Goal: Task Accomplishment & Management: Use online tool/utility

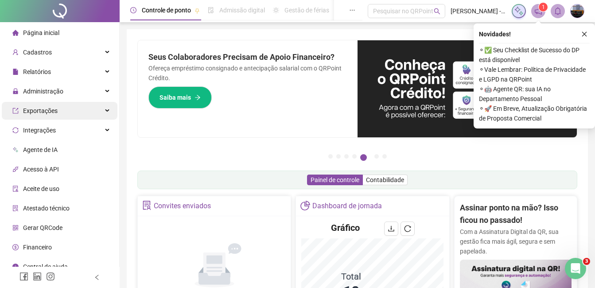
click at [37, 93] on span "Administração" at bounding box center [43, 91] width 40 height 7
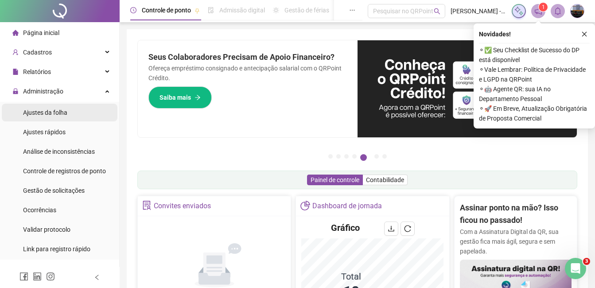
click at [43, 113] on span "Ajustes da folha" at bounding box center [45, 112] width 44 height 7
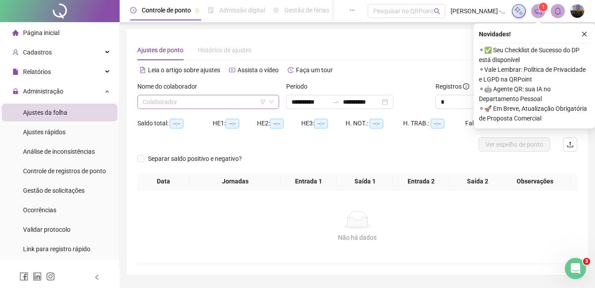
click at [194, 105] on input "search" at bounding box center [204, 101] width 123 height 13
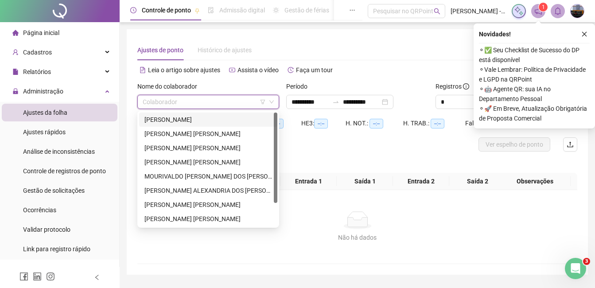
click at [175, 119] on div "[PERSON_NAME]" at bounding box center [208, 120] width 128 height 10
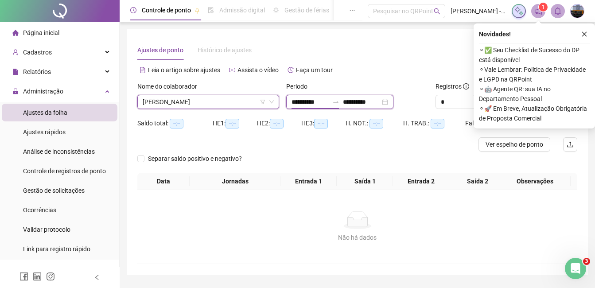
click at [291, 102] on input "**********" at bounding box center [309, 102] width 37 height 10
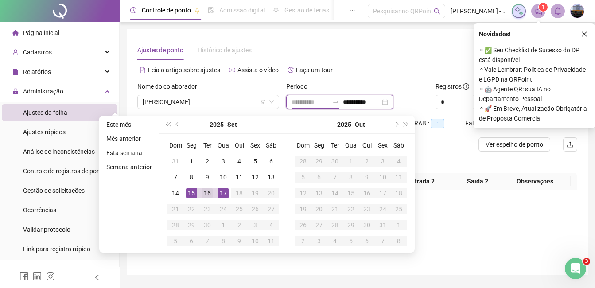
type input "**********"
click at [204, 192] on div "16" at bounding box center [207, 193] width 11 height 11
click at [224, 190] on div "17" at bounding box center [223, 193] width 11 height 11
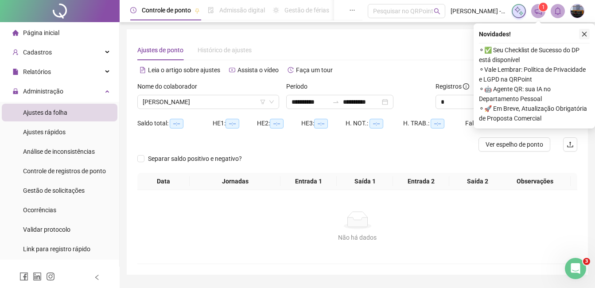
click at [583, 33] on icon "close" at bounding box center [584, 34] width 6 height 6
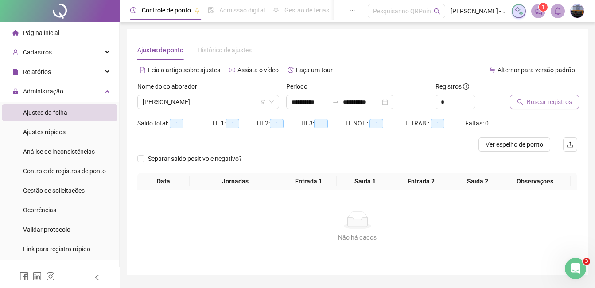
click at [532, 102] on span "Buscar registros" at bounding box center [549, 102] width 45 height 10
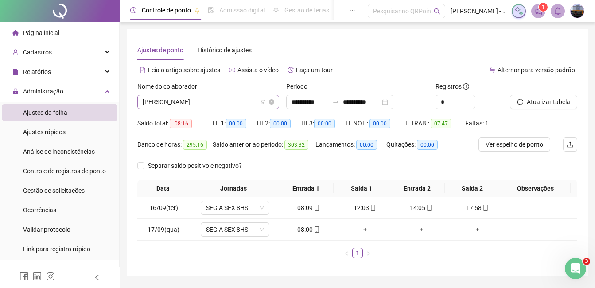
click at [206, 103] on span "[PERSON_NAME]" at bounding box center [208, 101] width 131 height 13
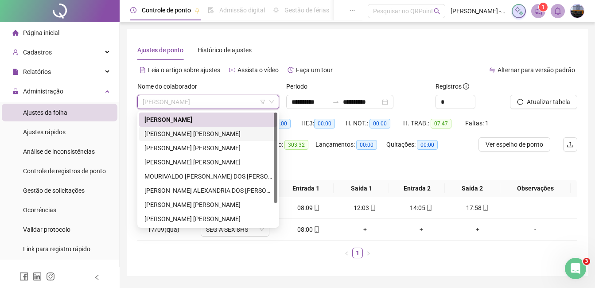
click at [196, 134] on div "[PERSON_NAME] [PERSON_NAME]" at bounding box center [208, 134] width 128 height 10
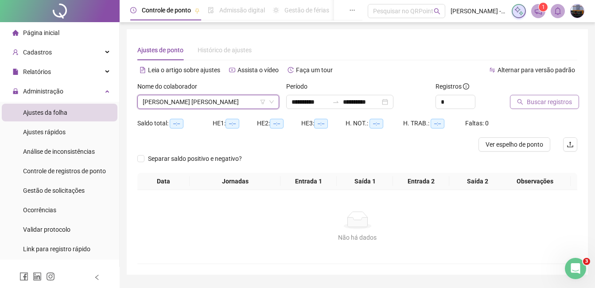
click at [522, 97] on button "Buscar registros" at bounding box center [544, 102] width 69 height 14
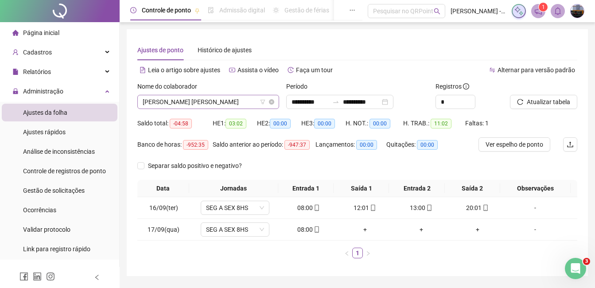
click at [207, 102] on span "[PERSON_NAME] [PERSON_NAME]" at bounding box center [208, 101] width 131 height 13
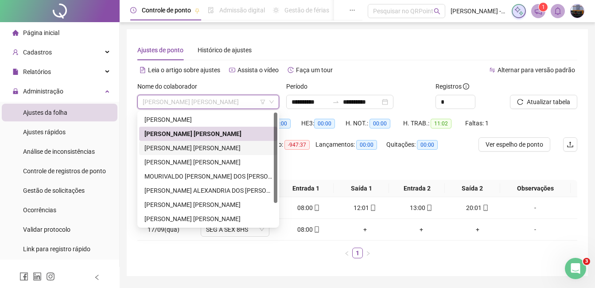
click at [194, 148] on div "[PERSON_NAME] [PERSON_NAME]" at bounding box center [208, 148] width 128 height 10
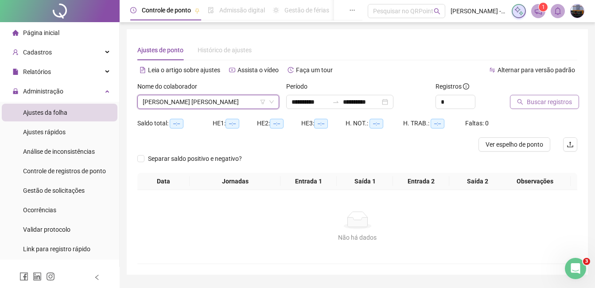
click at [535, 103] on span "Buscar registros" at bounding box center [549, 102] width 45 height 10
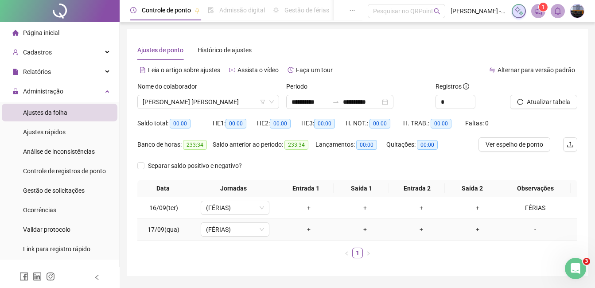
click at [529, 229] on div "-" at bounding box center [535, 230] width 52 height 10
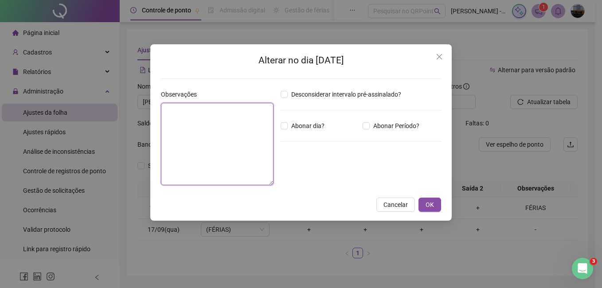
click at [223, 138] on textarea at bounding box center [217, 144] width 113 height 82
type textarea "******"
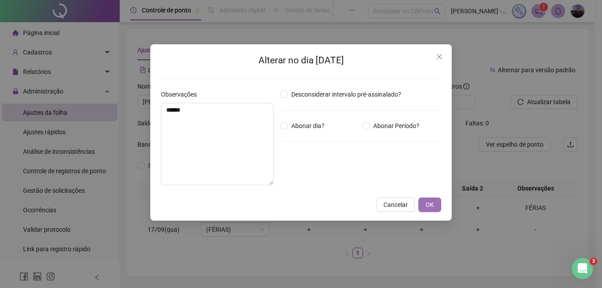
click at [423, 203] on button "OK" at bounding box center [429, 205] width 23 height 14
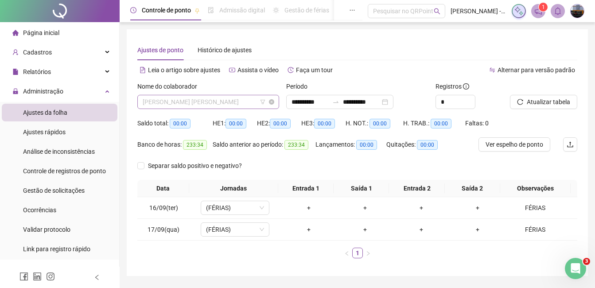
click at [203, 105] on span "[PERSON_NAME] [PERSON_NAME]" at bounding box center [208, 101] width 131 height 13
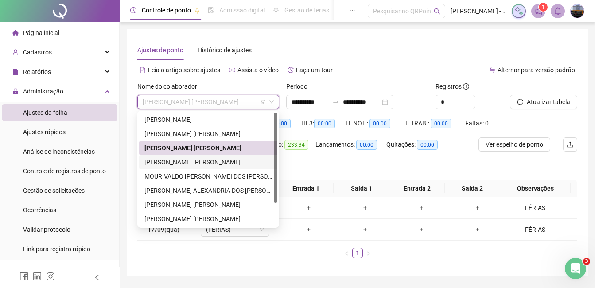
click at [181, 162] on div "[PERSON_NAME] [PERSON_NAME]" at bounding box center [208, 162] width 128 height 10
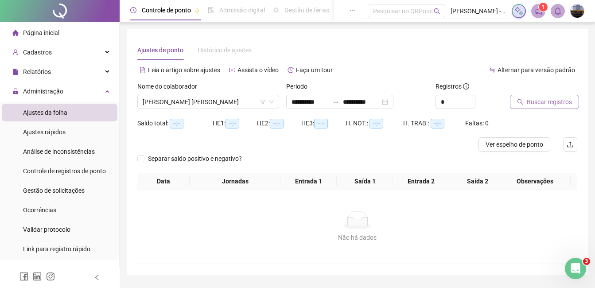
click at [536, 102] on span "Buscar registros" at bounding box center [549, 102] width 45 height 10
